Goal: Check status: Check status

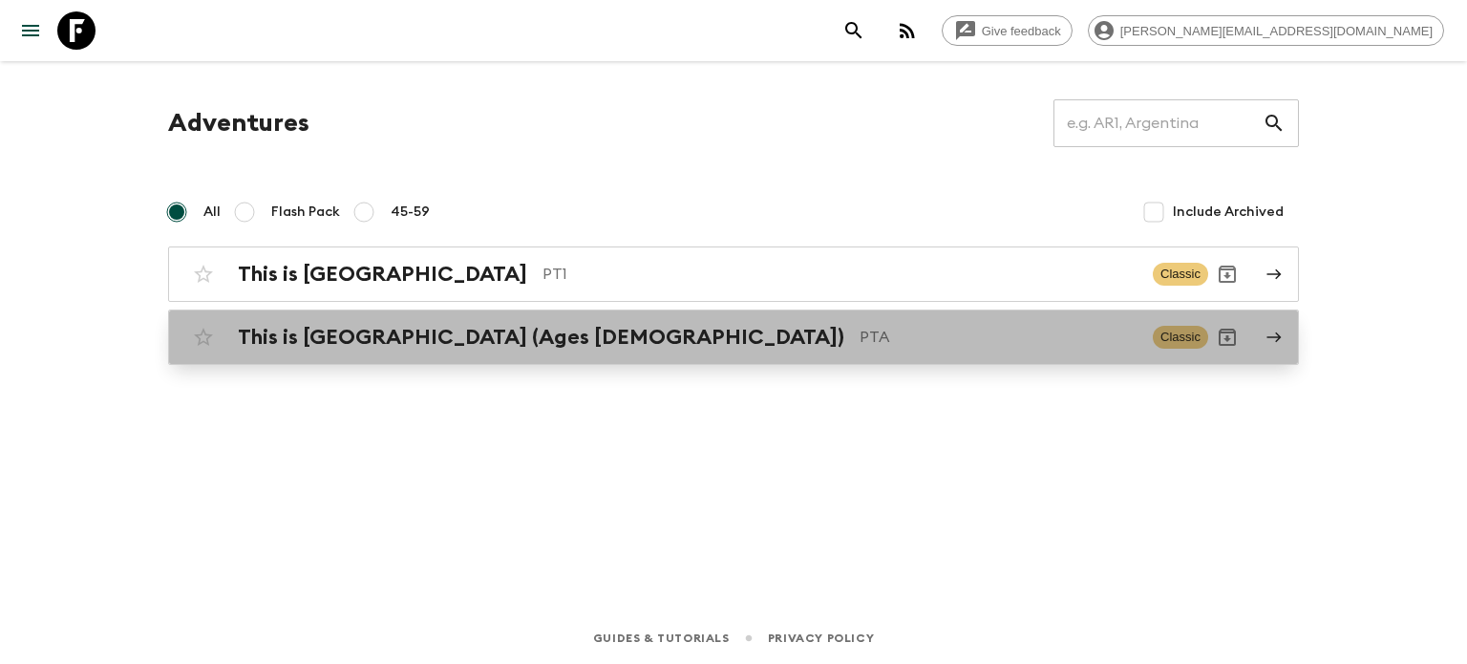
click at [421, 325] on h2 "This is [GEOGRAPHIC_DATA] (Ages [DEMOGRAPHIC_DATA])" at bounding box center [541, 337] width 606 height 25
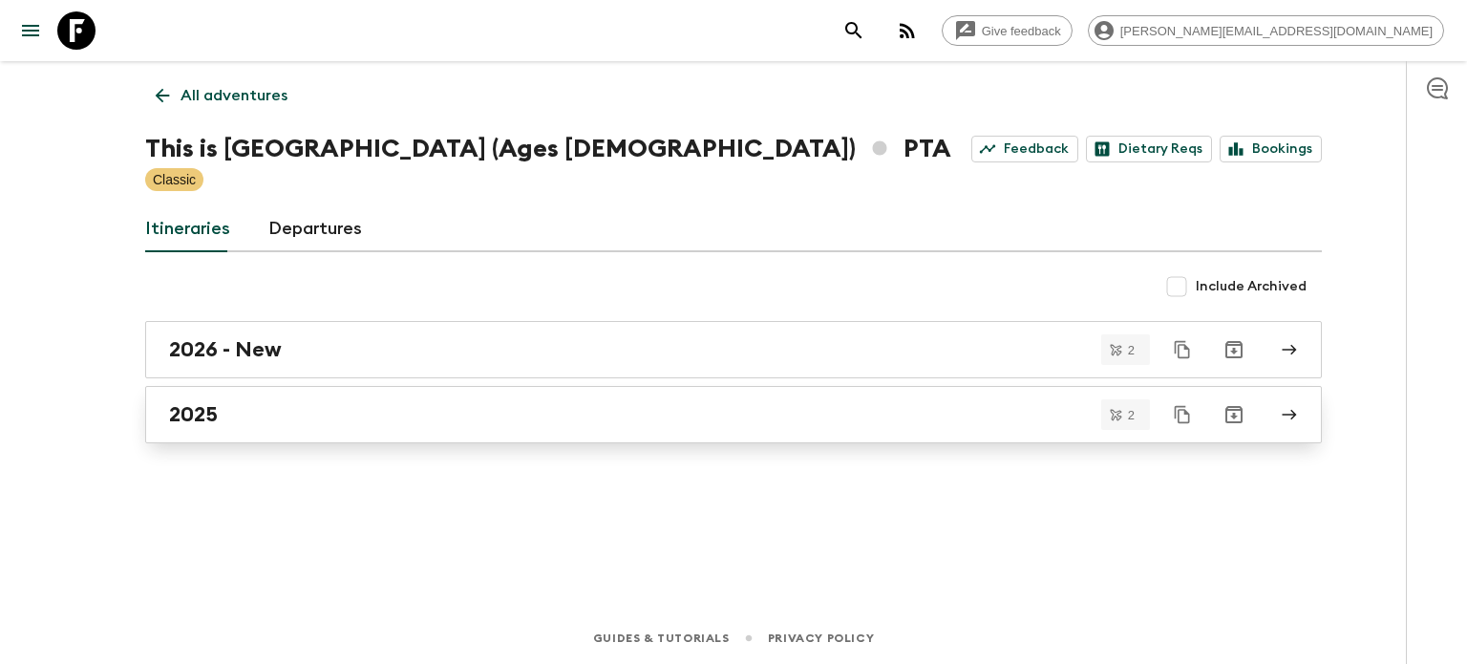
click at [350, 430] on link "2025" at bounding box center [733, 414] width 1177 height 57
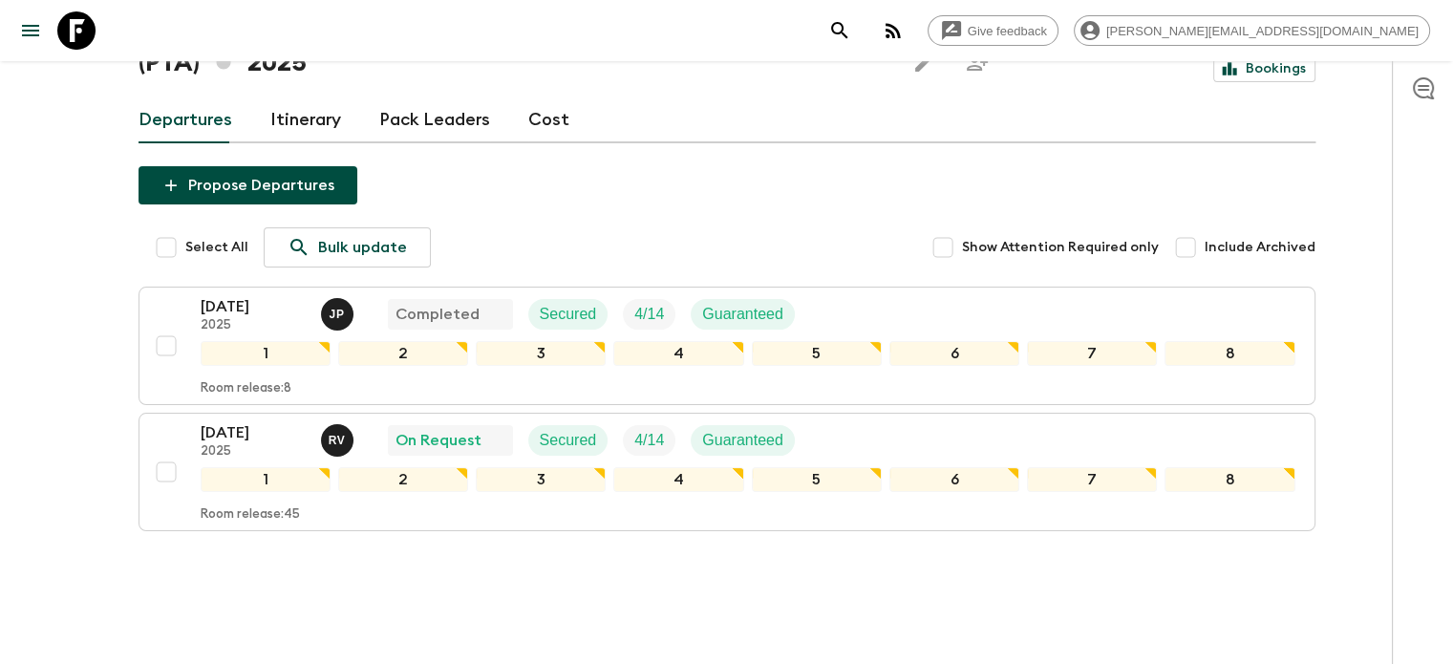
scroll to position [125, 0]
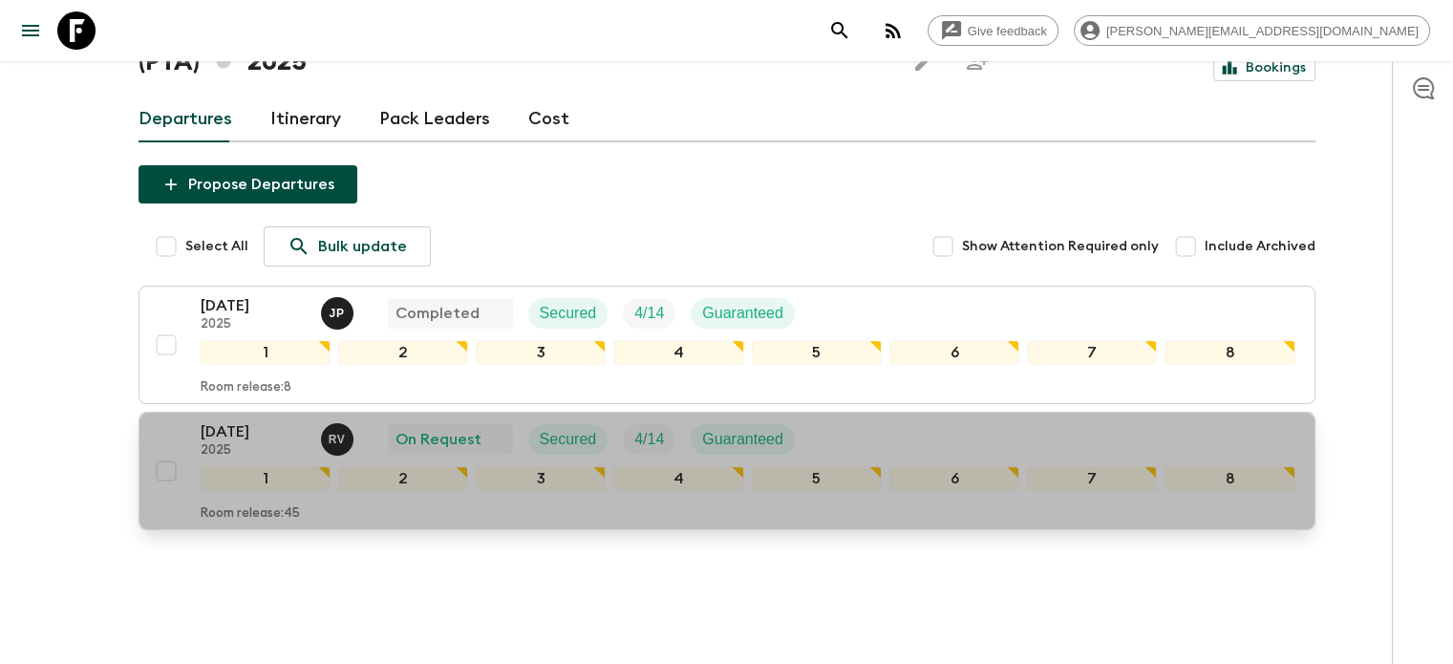
click at [843, 420] on div "[DATE] 2025 R V On Request Secured 4 / 14 Guaranteed" at bounding box center [748, 439] width 1094 height 38
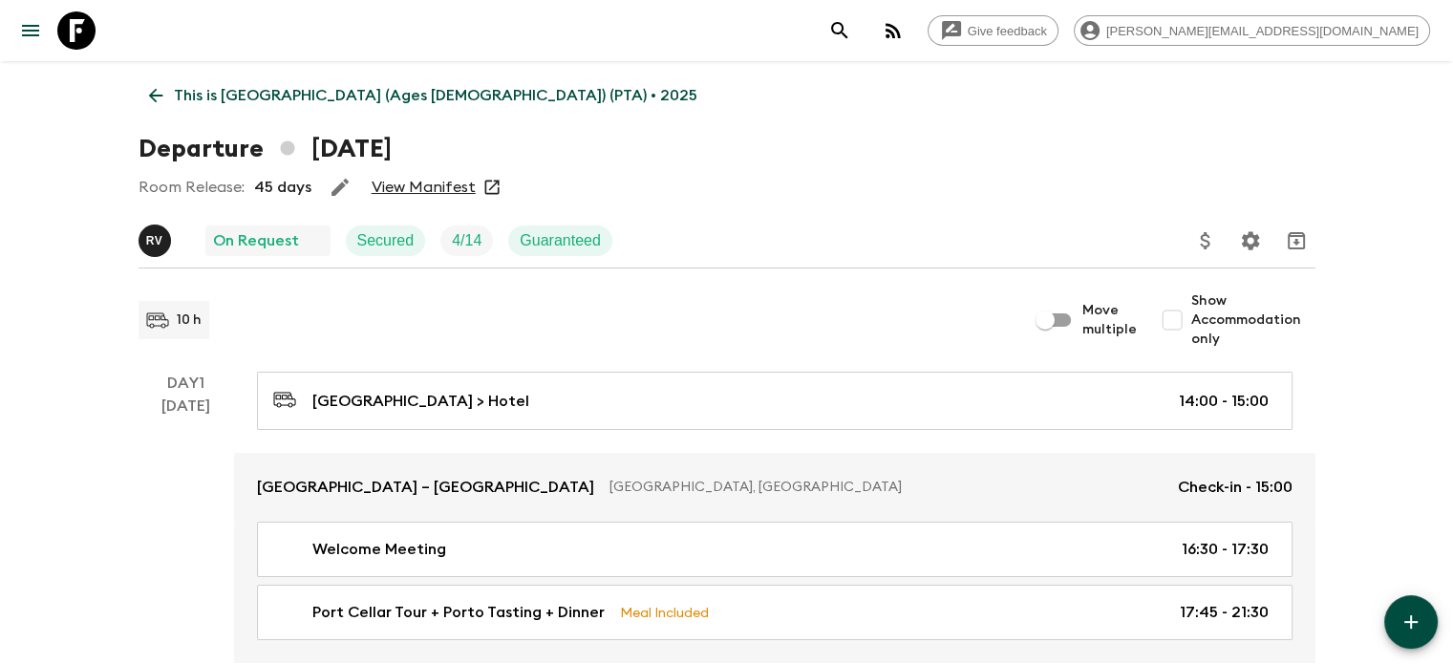
click at [428, 193] on link "View Manifest" at bounding box center [424, 187] width 104 height 19
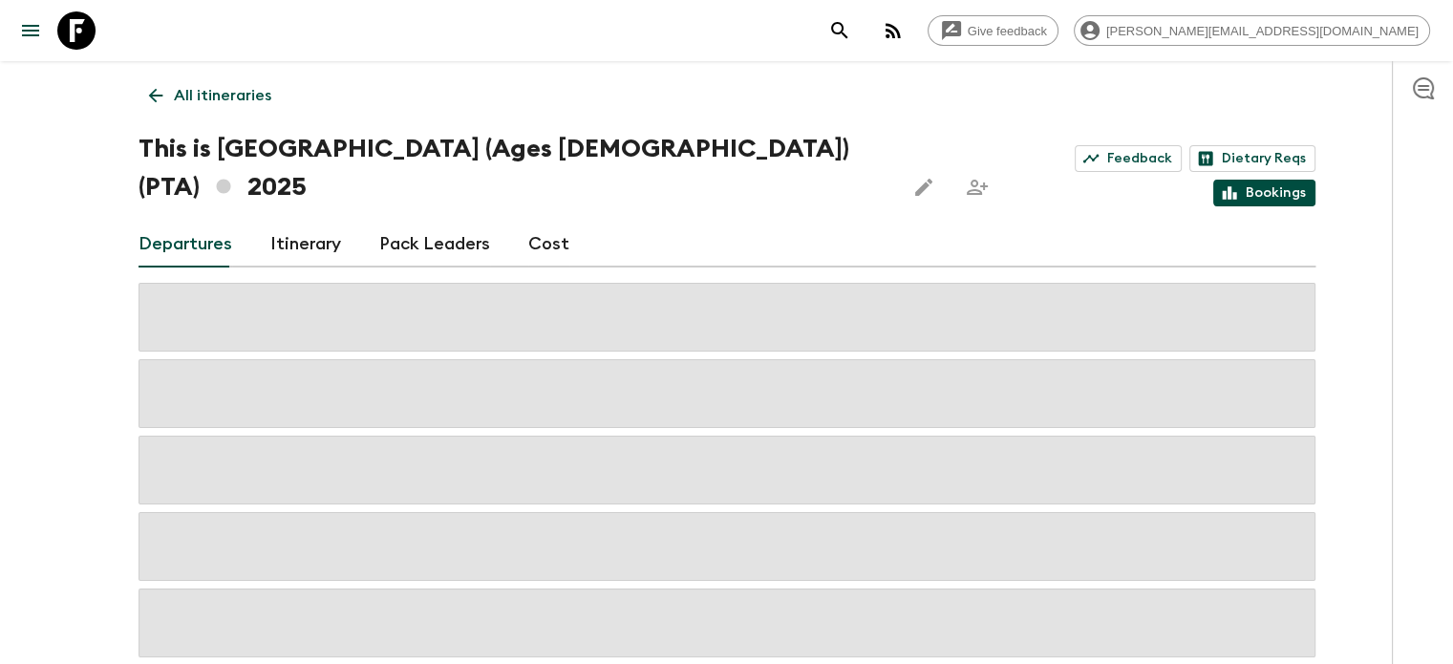
click at [1265, 180] on link "Bookings" at bounding box center [1264, 193] width 102 height 27
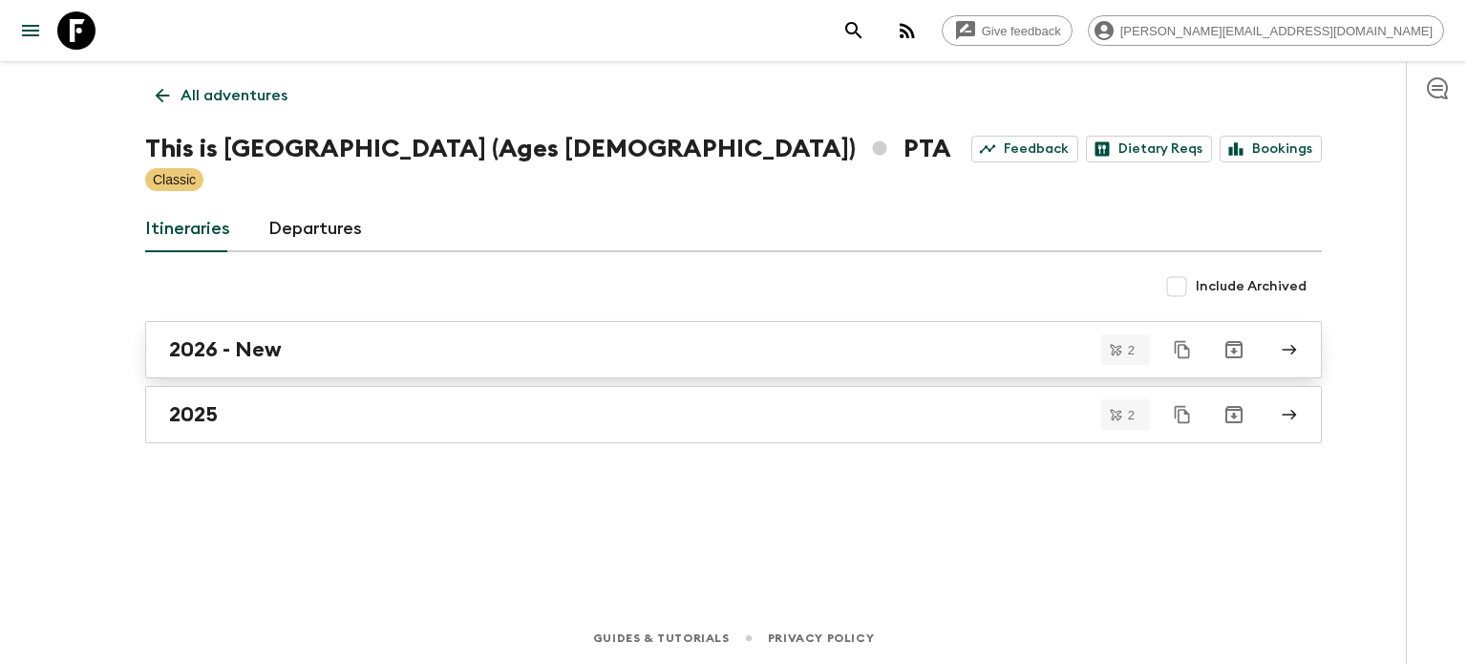
click at [361, 346] on div "2026 - New" at bounding box center [715, 349] width 1093 height 25
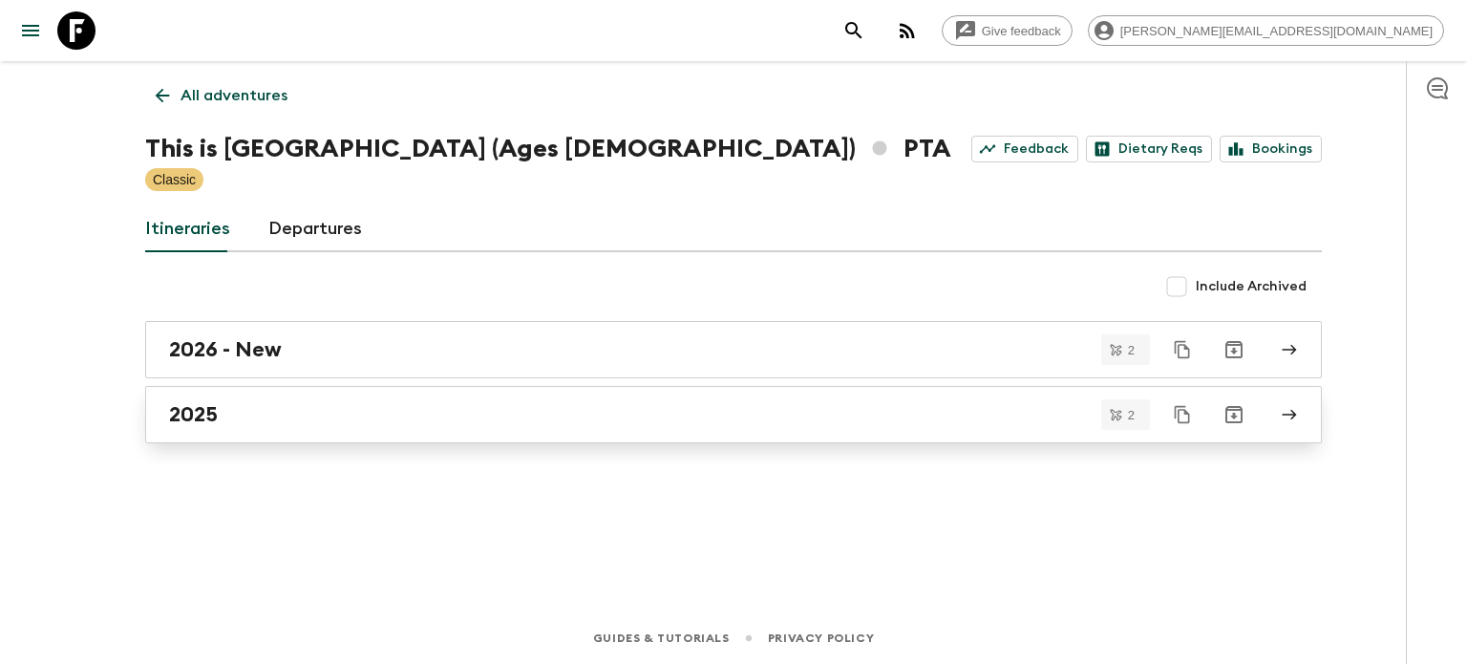
click at [438, 412] on div "2025" at bounding box center [715, 414] width 1093 height 25
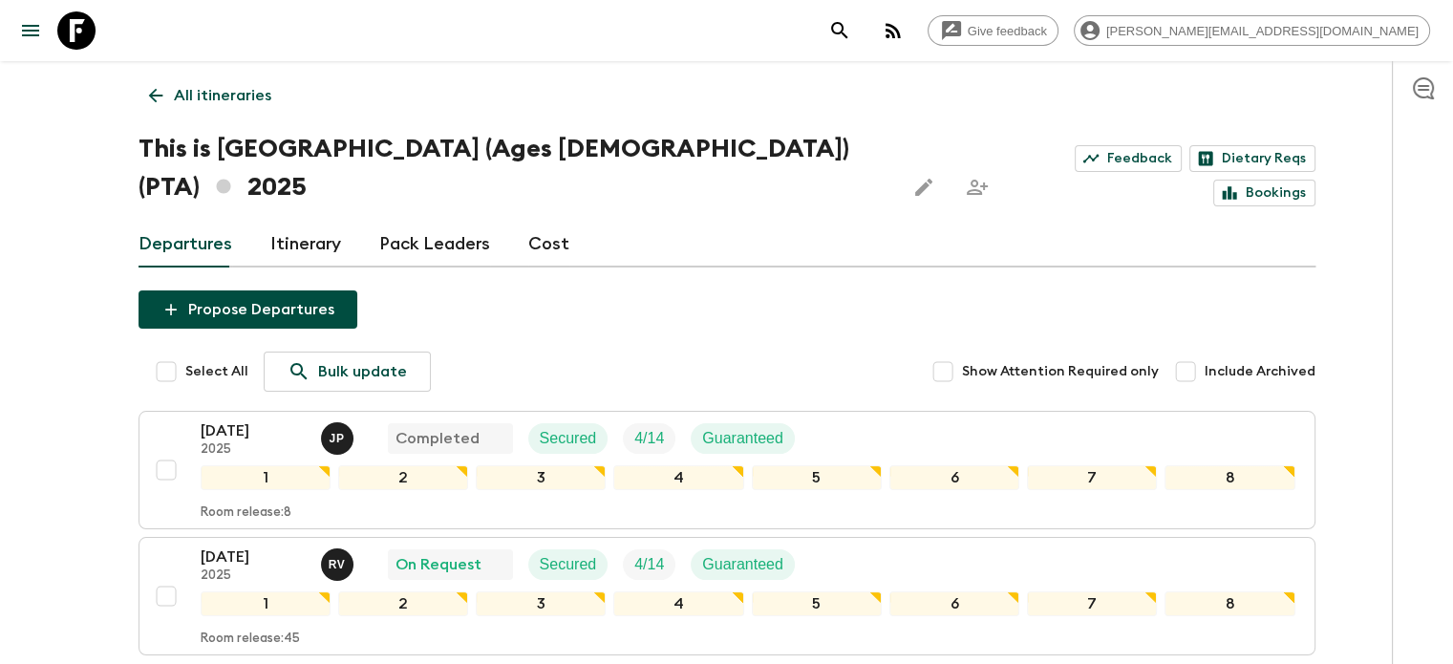
click at [177, 91] on p "All itineraries" at bounding box center [222, 95] width 97 height 23
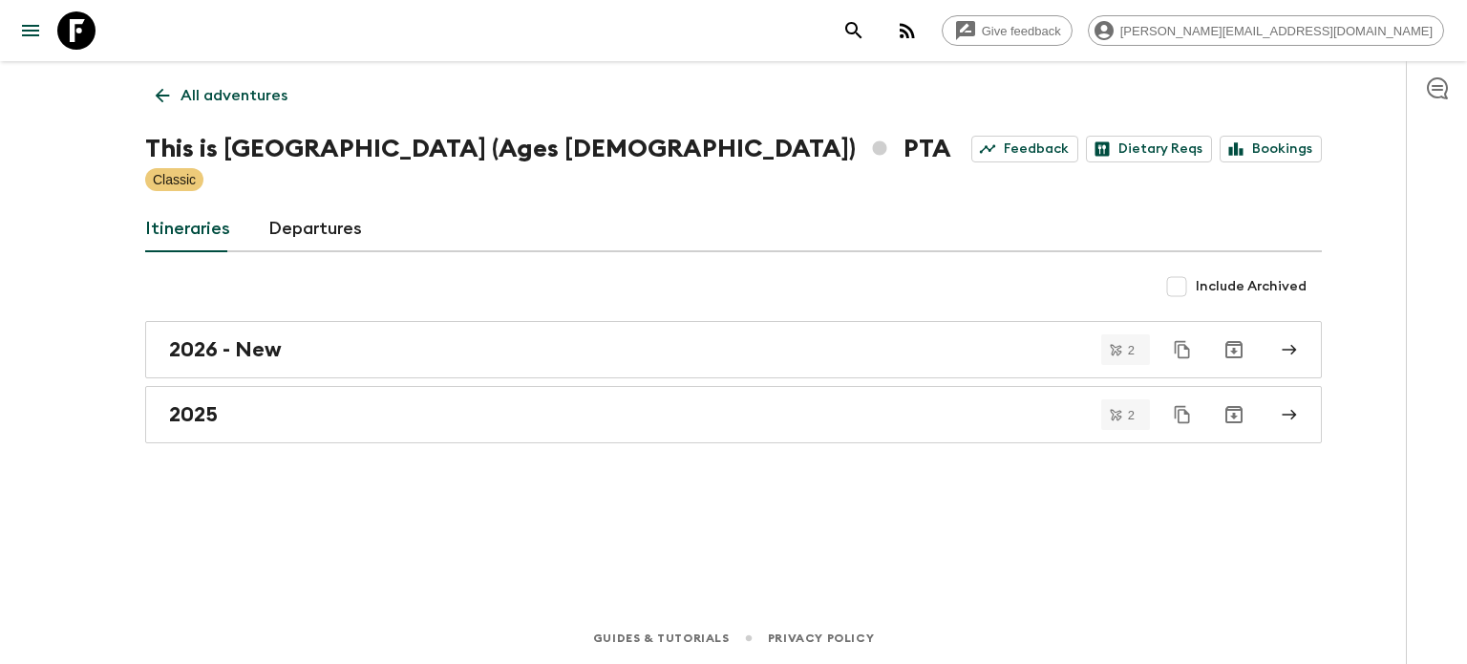
click at [210, 84] on p "All adventures" at bounding box center [234, 95] width 107 height 23
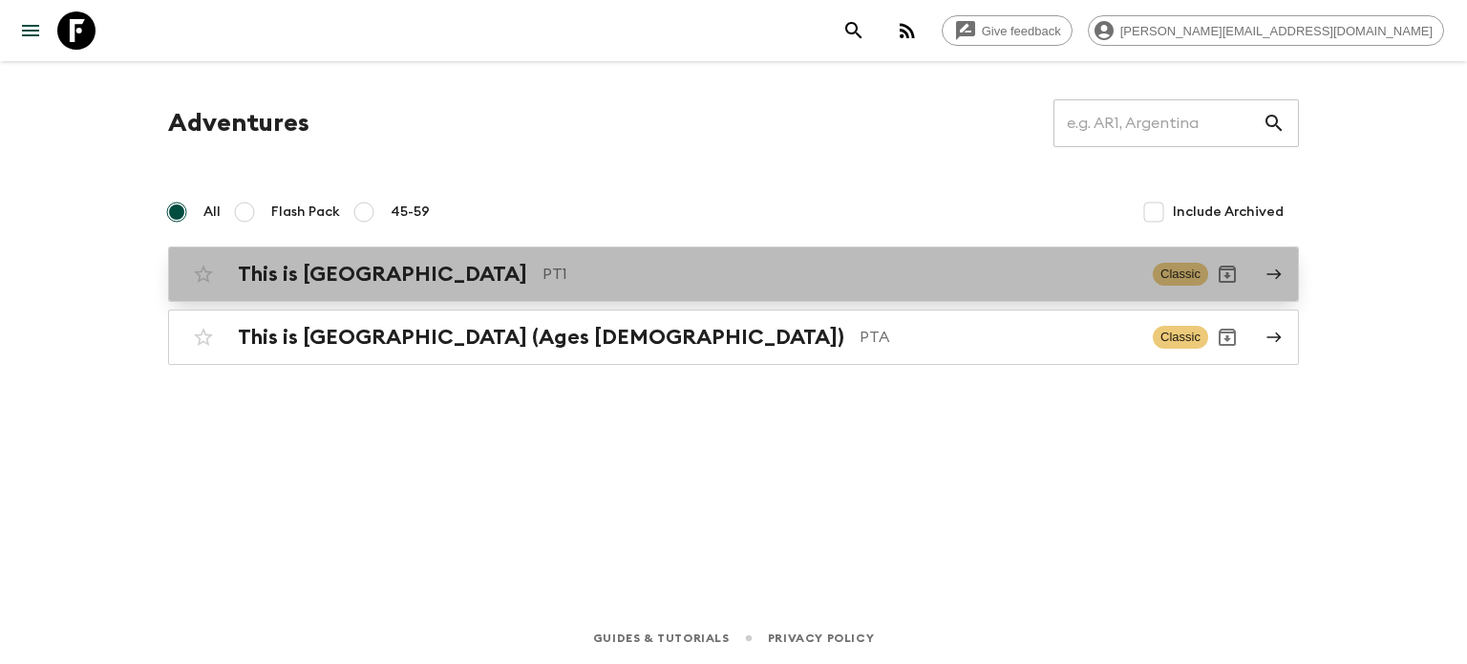
click at [378, 282] on h2 "This is [GEOGRAPHIC_DATA]" at bounding box center [382, 274] width 289 height 25
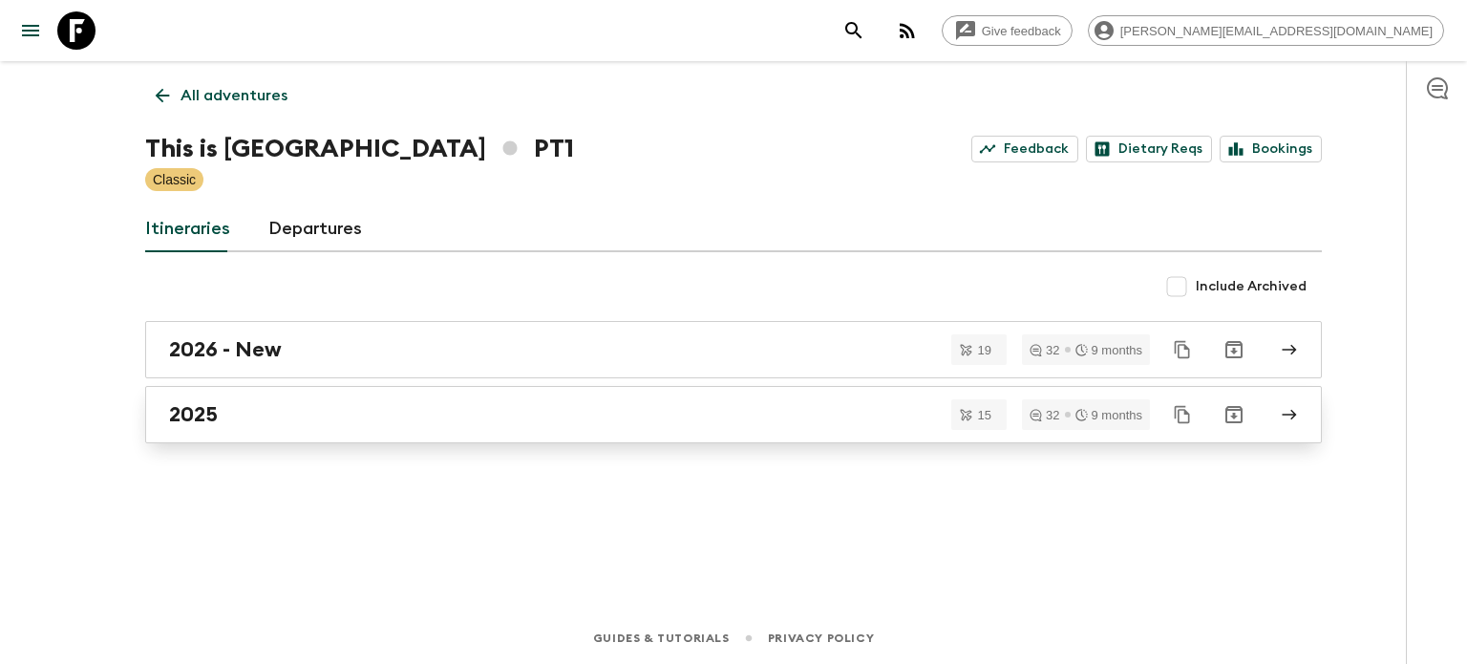
click at [321, 405] on div "2025" at bounding box center [715, 414] width 1093 height 25
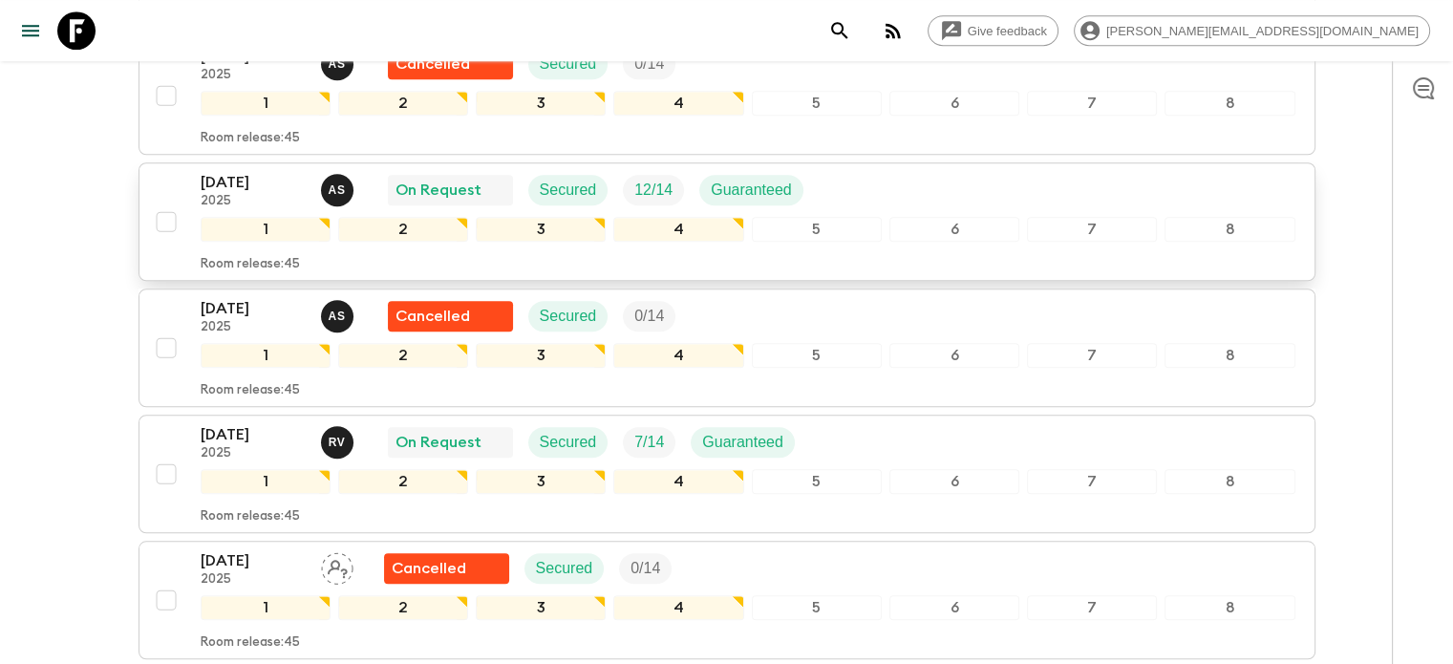
scroll to position [1528, 0]
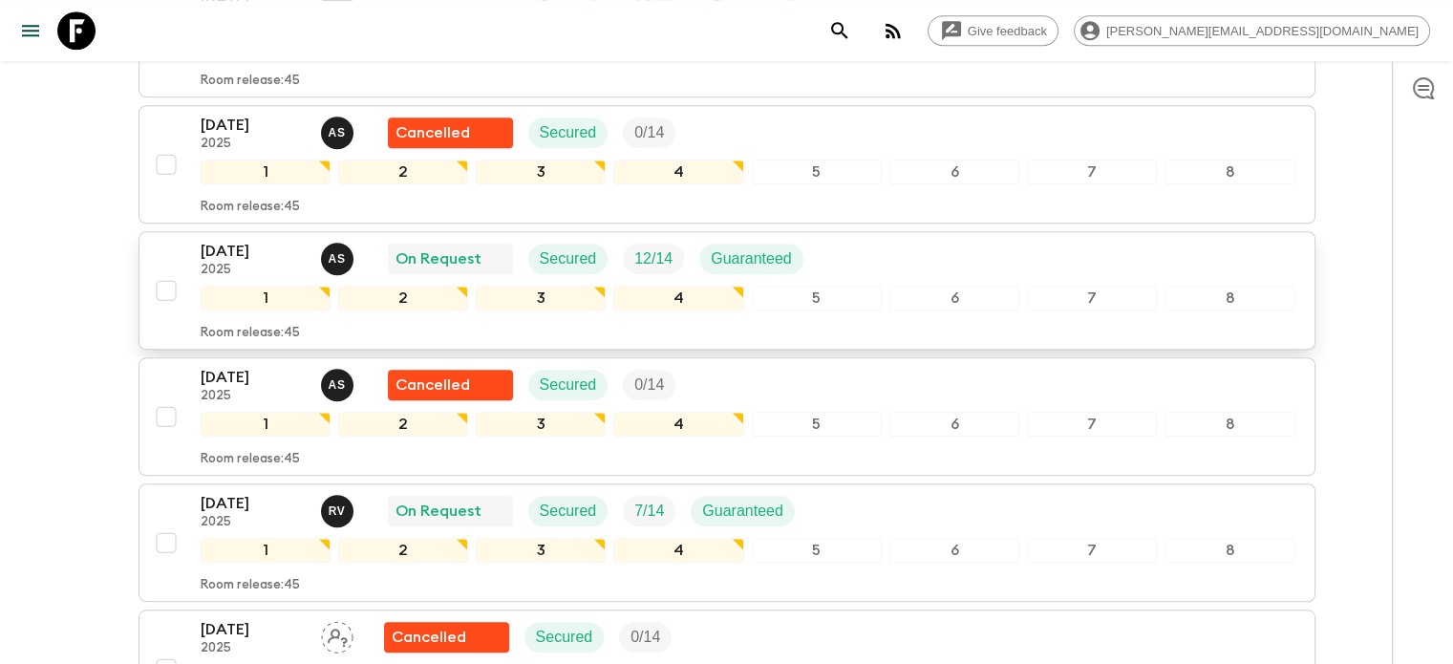
click at [821, 262] on div "[DATE] 2025 A S On Request Secured 12 / 14 Guaranteed" at bounding box center [748, 259] width 1094 height 38
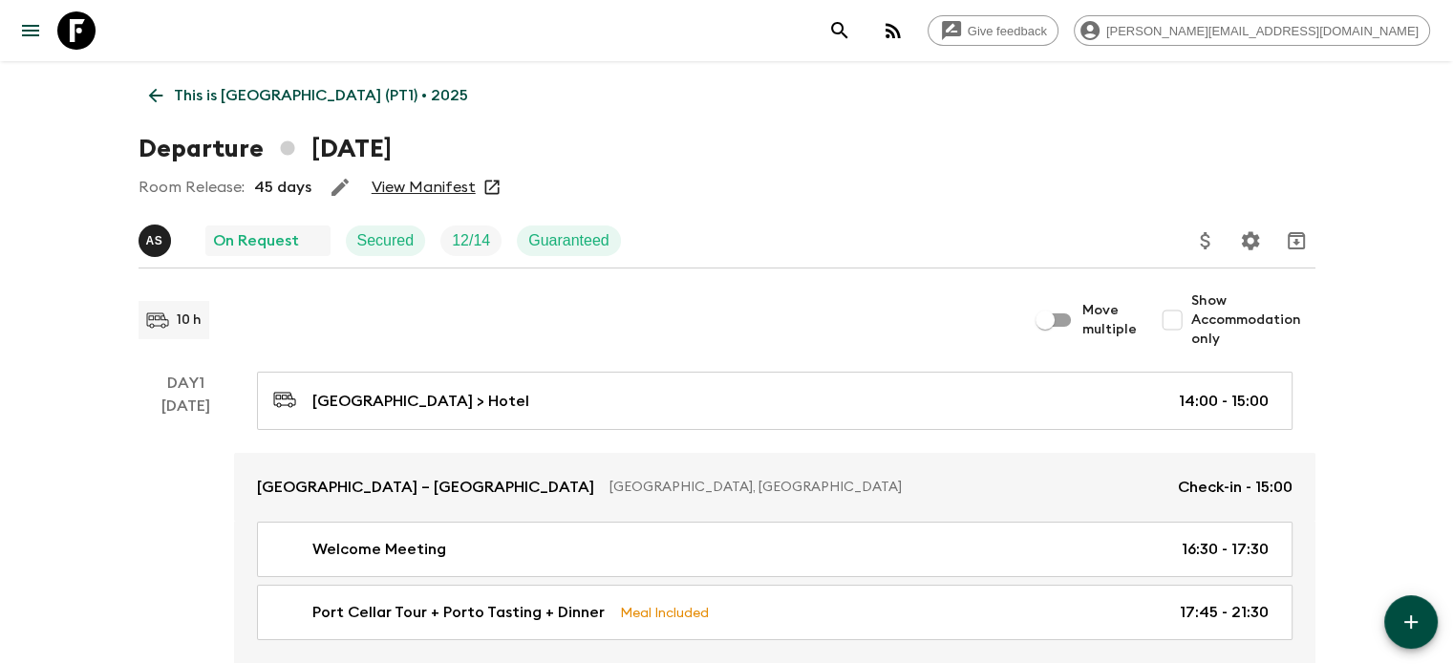
click at [393, 185] on link "View Manifest" at bounding box center [424, 187] width 104 height 19
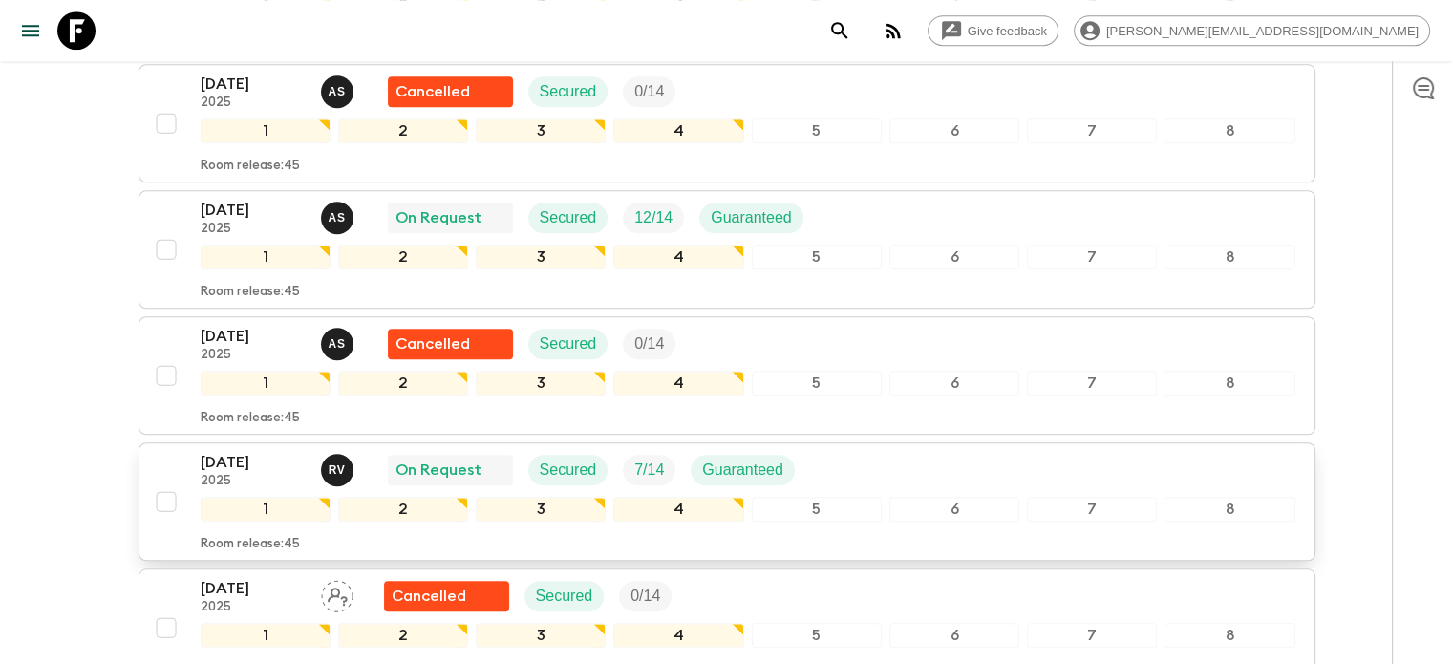
scroll to position [1753, 0]
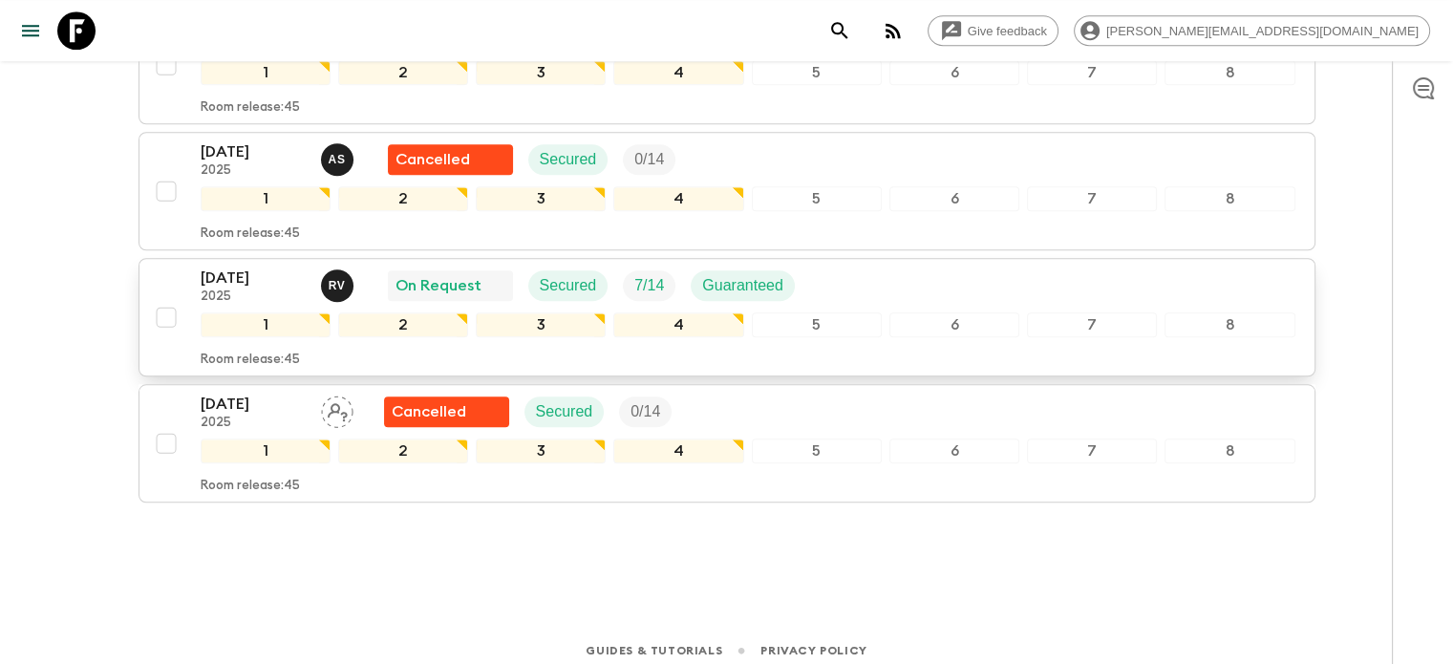
click at [848, 312] on div "5" at bounding box center [817, 324] width 130 height 25
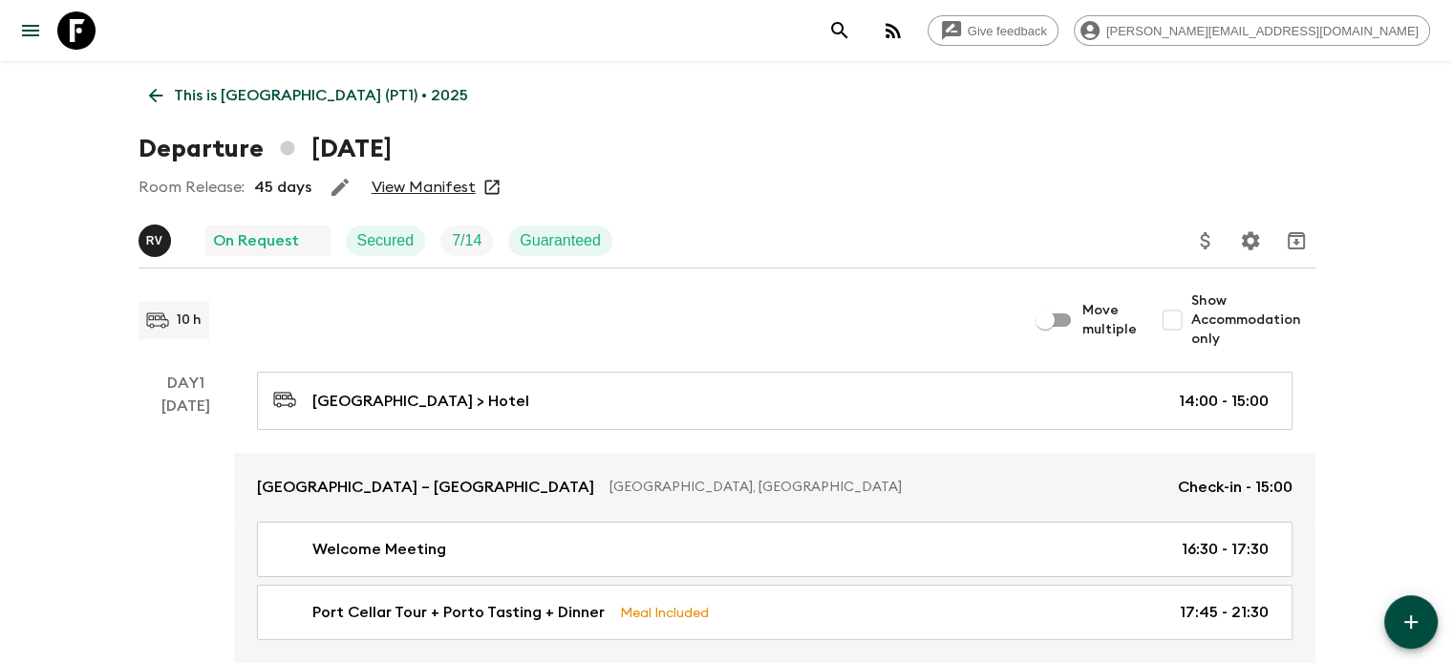
click at [455, 191] on link "View Manifest" at bounding box center [424, 187] width 104 height 19
